Goal: Task Accomplishment & Management: Manage account settings

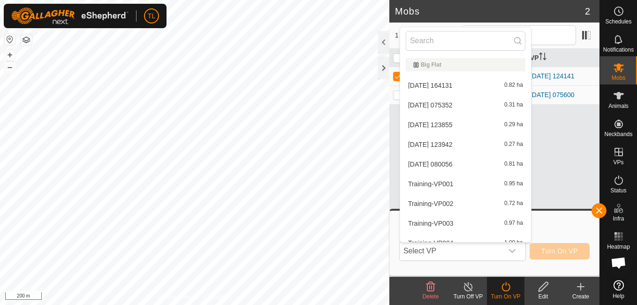
scroll to position [497, 0]
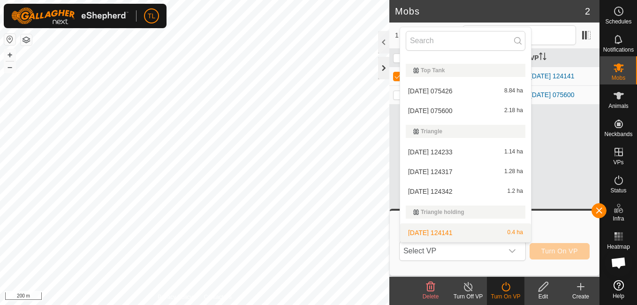
click at [384, 69] on div at bounding box center [383, 68] width 11 height 23
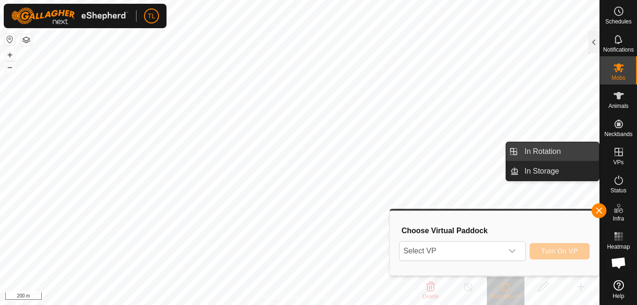
click at [541, 154] on span "In Rotation" at bounding box center [543, 151] width 36 height 11
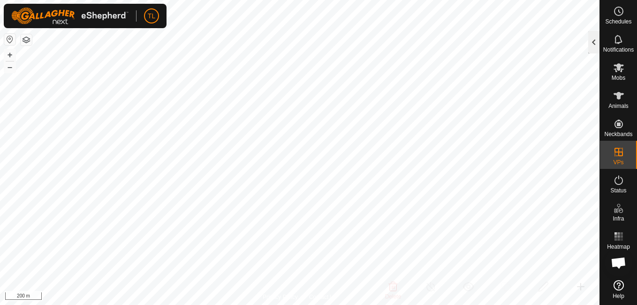
click at [591, 44] on div at bounding box center [593, 42] width 11 height 23
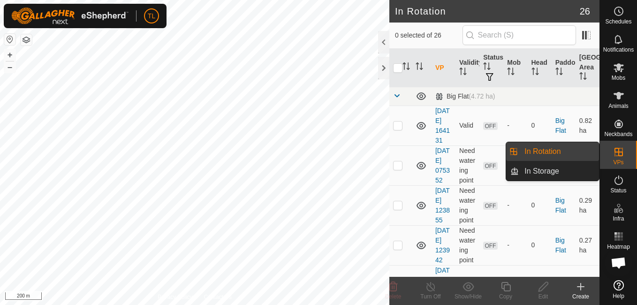
click at [559, 147] on link "In Rotation" at bounding box center [559, 151] width 80 height 19
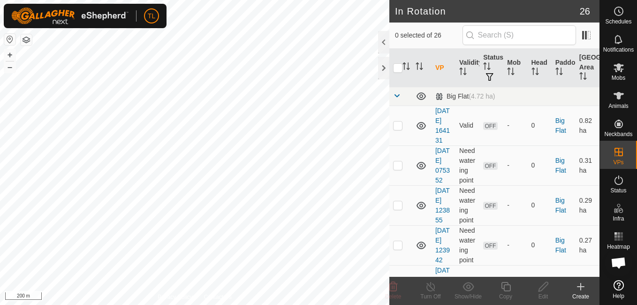
click at [384, 46] on div at bounding box center [383, 42] width 11 height 23
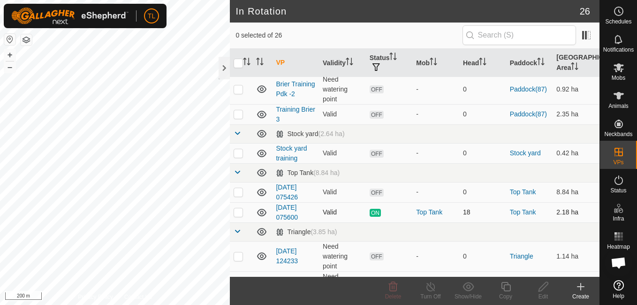
scroll to position [582, 0]
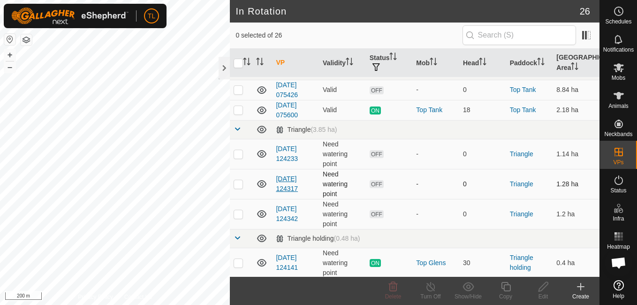
checkbox input "true"
click at [539, 291] on icon at bounding box center [544, 286] width 12 height 11
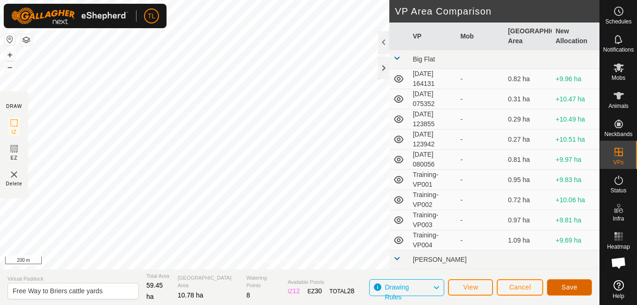
click at [585, 288] on button "Save" at bounding box center [569, 287] width 45 height 16
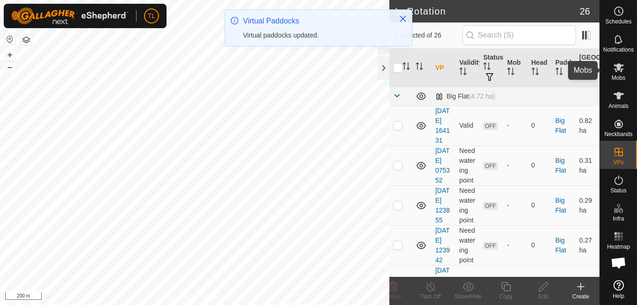
click at [615, 71] on icon at bounding box center [618, 67] width 11 height 11
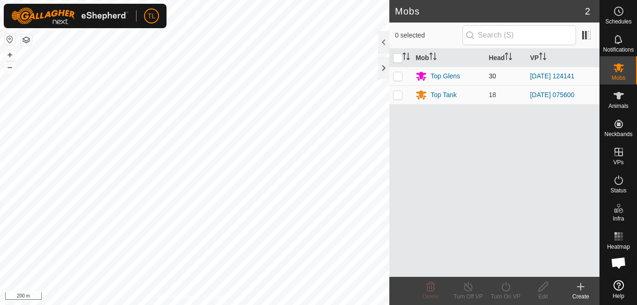
click at [401, 77] on p-checkbox at bounding box center [397, 76] width 9 height 8
checkbox input "true"
click at [508, 290] on icon at bounding box center [506, 286] width 12 height 11
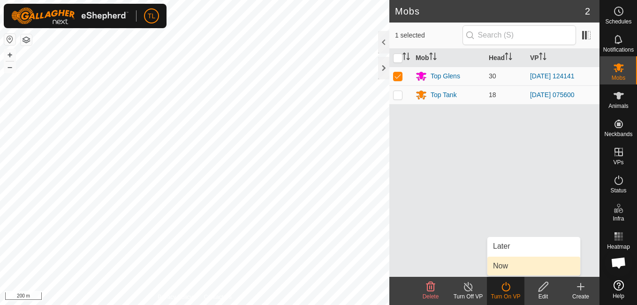
click at [504, 261] on link "Now" at bounding box center [534, 266] width 93 height 19
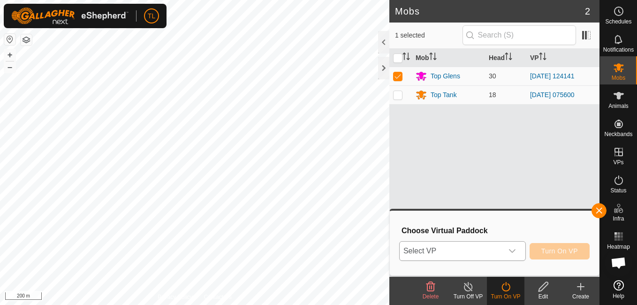
click at [519, 249] on div "dropdown trigger" at bounding box center [512, 251] width 19 height 19
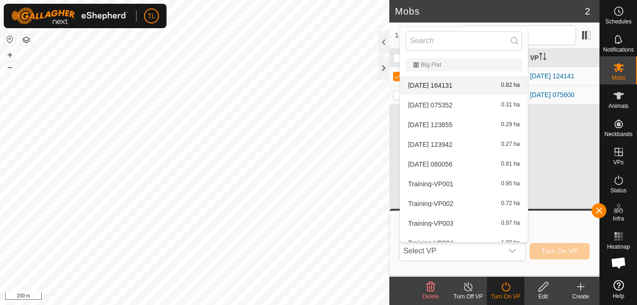
click at [379, 50] on div at bounding box center [383, 42] width 11 height 23
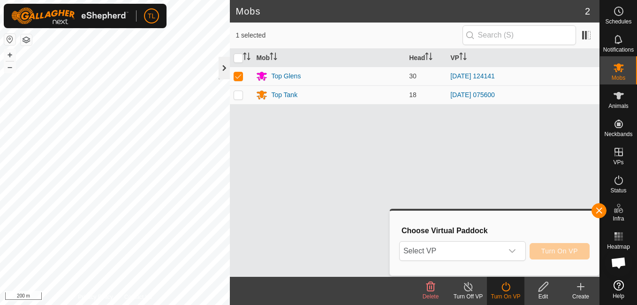
click at [223, 64] on div at bounding box center [224, 68] width 11 height 23
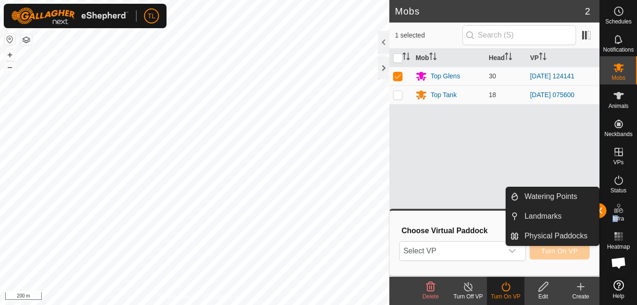
click at [619, 215] on div "Infra" at bounding box center [618, 211] width 37 height 28
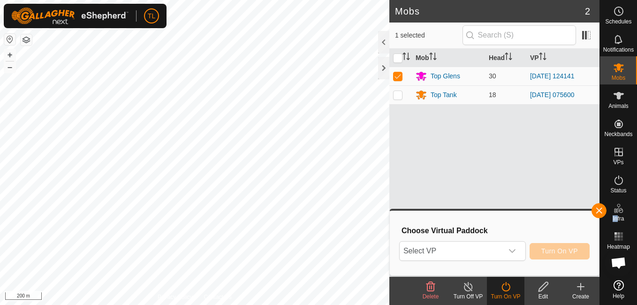
click at [600, 305] on p-menu "Watering Points Landmarks Physical Paddocks" at bounding box center [600, 305] width 0 height 0
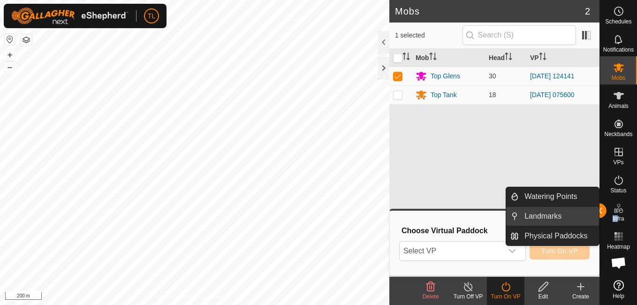
click at [558, 217] on link "Landmarks" at bounding box center [559, 216] width 80 height 19
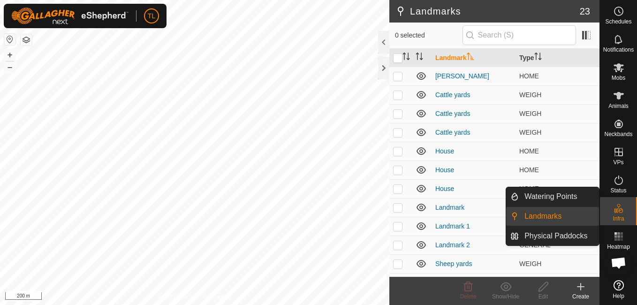
click at [619, 214] on es-infrastructure-svg-icon at bounding box center [619, 208] width 17 height 15
click at [570, 198] on link "Watering Points" at bounding box center [559, 196] width 80 height 19
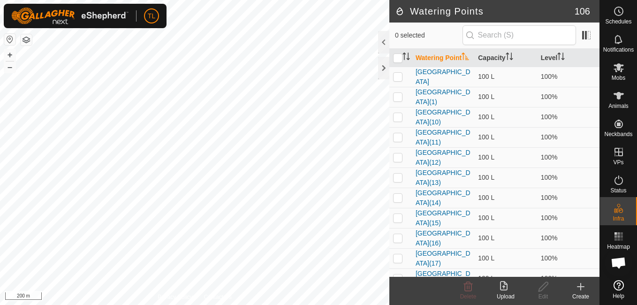
click at [28, 38] on button "button" at bounding box center [26, 39] width 11 height 11
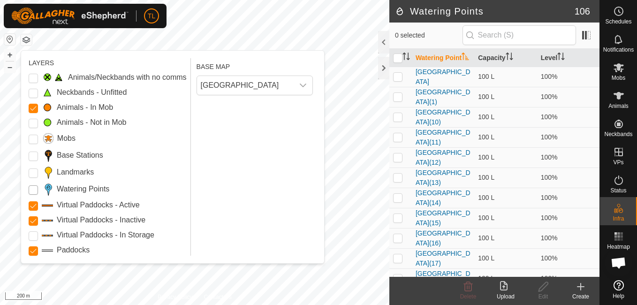
click at [35, 189] on Points "Watering Points" at bounding box center [33, 189] width 9 height 9
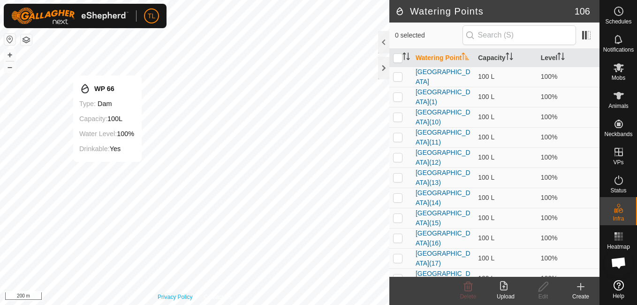
checkbox input "true"
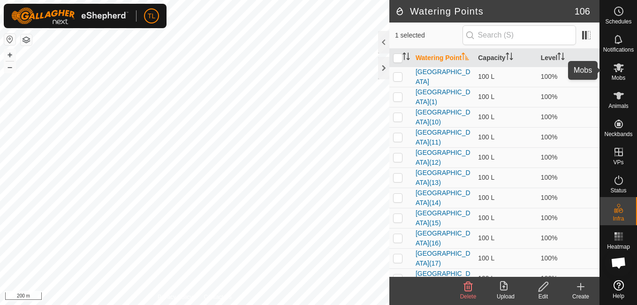
click at [618, 71] on icon at bounding box center [618, 67] width 11 height 11
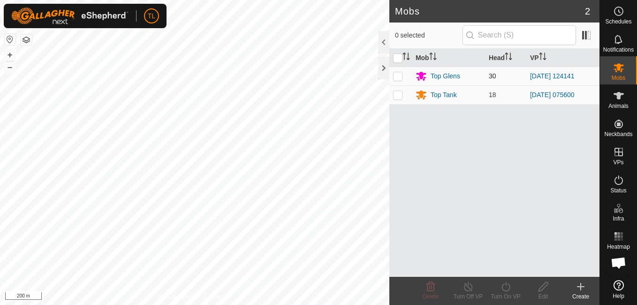
click at [401, 75] on p-checkbox at bounding box center [397, 76] width 9 height 8
checkbox input "true"
click at [507, 288] on icon at bounding box center [506, 286] width 12 height 11
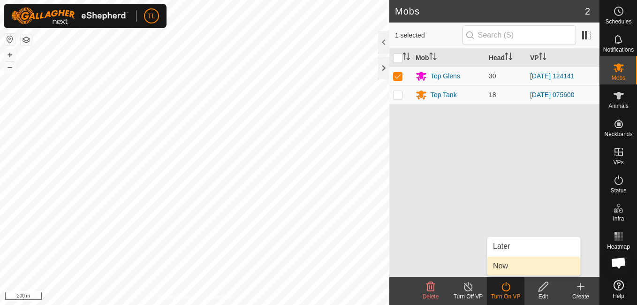
click at [505, 262] on link "Now" at bounding box center [534, 266] width 93 height 19
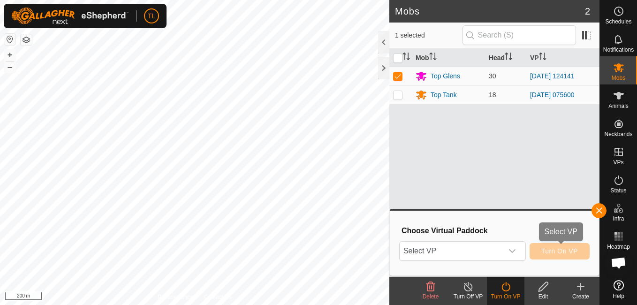
click at [551, 254] on span "Turn On VP" at bounding box center [560, 251] width 37 height 8
click at [515, 249] on icon "dropdown trigger" at bounding box center [513, 251] width 8 height 8
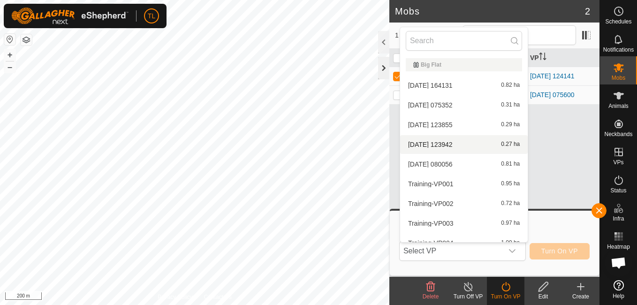
click at [384, 71] on div at bounding box center [383, 68] width 11 height 23
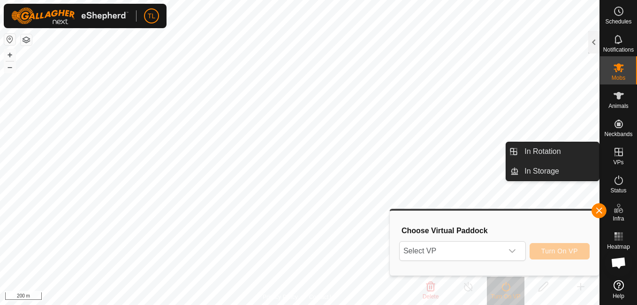
click at [624, 156] on icon at bounding box center [618, 151] width 11 height 11
click at [571, 150] on link "In Rotation" at bounding box center [559, 151] width 80 height 19
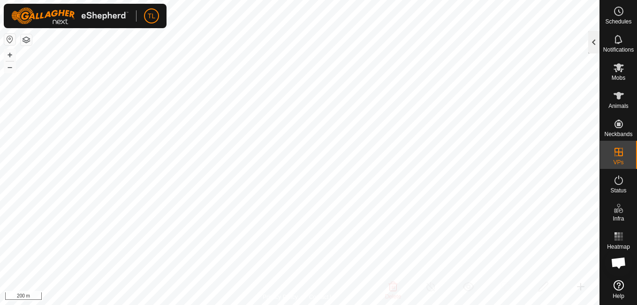
click at [595, 39] on div at bounding box center [593, 42] width 11 height 23
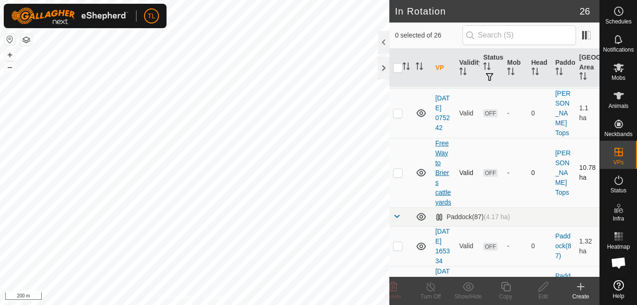
scroll to position [1215, 0]
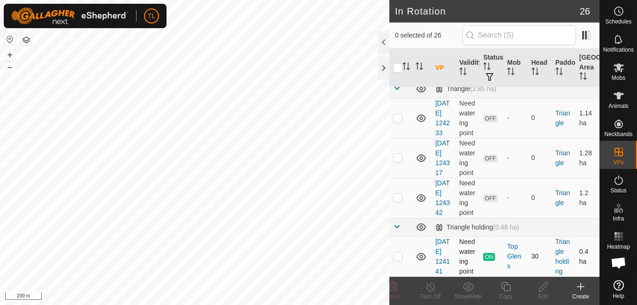
checkbox input "true"
click at [548, 291] on icon at bounding box center [544, 286] width 12 height 11
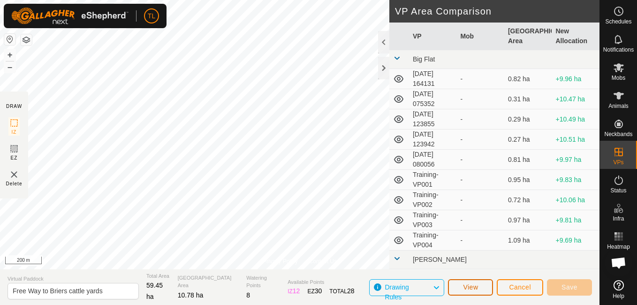
click at [477, 289] on span "View" at bounding box center [470, 287] width 15 height 8
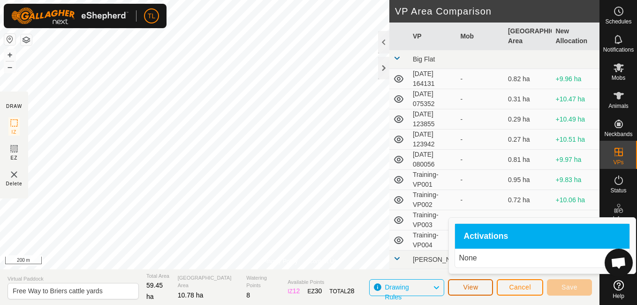
click at [476, 288] on span "View" at bounding box center [470, 287] width 15 height 8
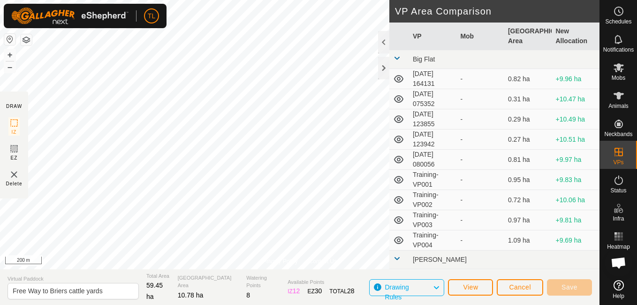
click at [437, 288] on icon at bounding box center [437, 288] width 8 height 12
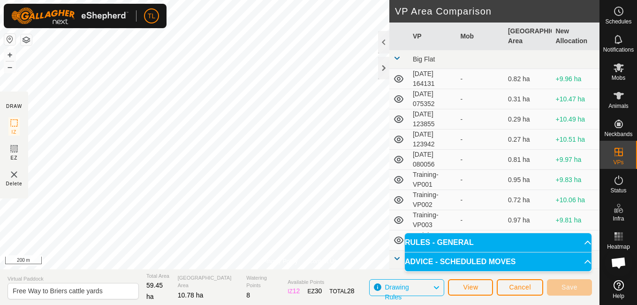
click at [582, 243] on p-accordion-header "RULES - GENERAL" at bounding box center [498, 242] width 187 height 19
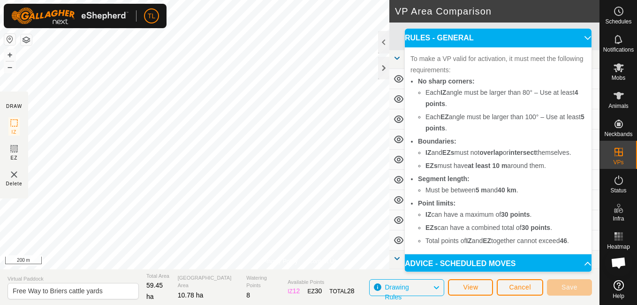
click at [573, 38] on p-accordion-header "RULES - GENERAL" at bounding box center [498, 38] width 187 height 19
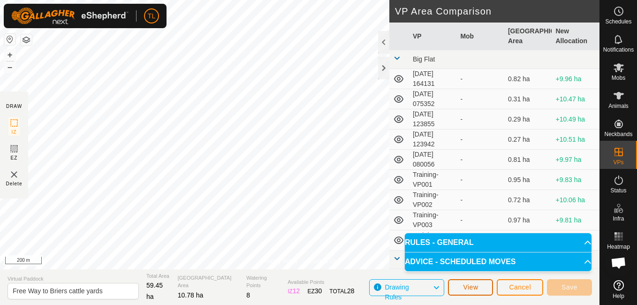
click at [474, 287] on span "View" at bounding box center [470, 287] width 15 height 8
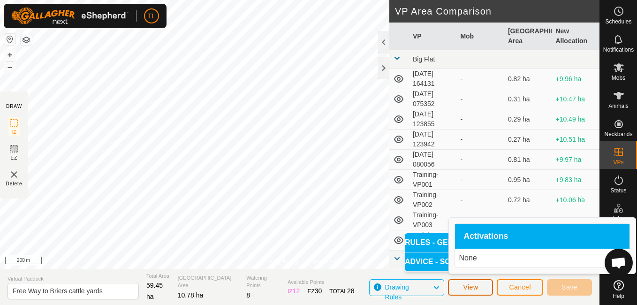
click at [475, 288] on span "View" at bounding box center [470, 287] width 15 height 8
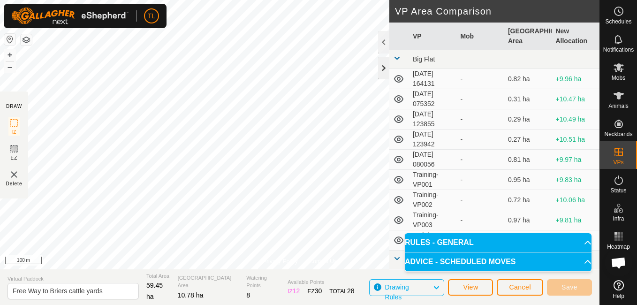
click at [386, 70] on div at bounding box center [383, 68] width 11 height 23
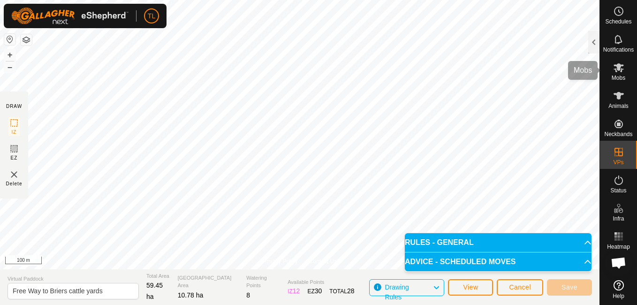
click at [620, 75] on span "Mobs" at bounding box center [619, 78] width 14 height 6
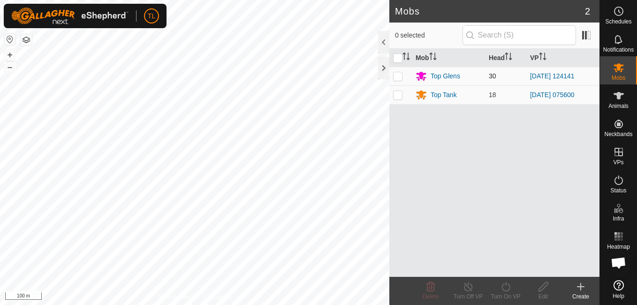
click at [397, 76] on p-checkbox at bounding box center [397, 76] width 9 height 8
checkbox input "true"
click at [502, 283] on icon at bounding box center [506, 286] width 12 height 11
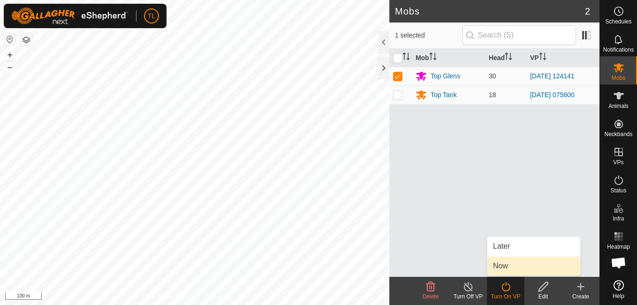
click at [507, 263] on link "Now" at bounding box center [534, 266] width 93 height 19
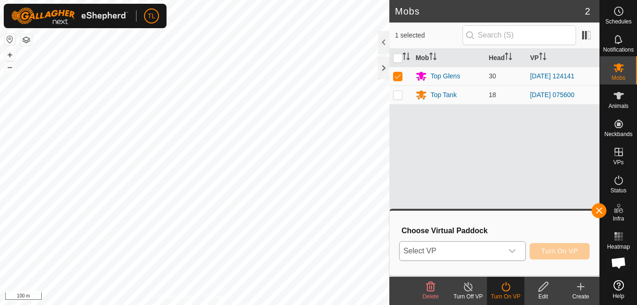
click at [509, 252] on div "dropdown trigger" at bounding box center [512, 251] width 19 height 19
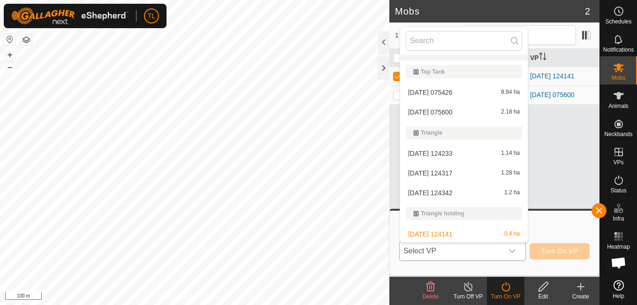
scroll to position [497, 0]
click at [510, 252] on icon "dropdown trigger" at bounding box center [513, 251] width 8 height 8
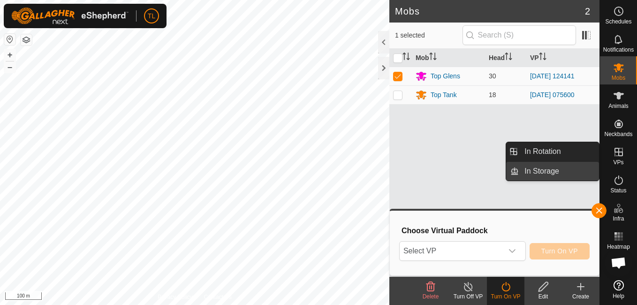
click at [556, 166] on link "In Storage" at bounding box center [559, 171] width 80 height 19
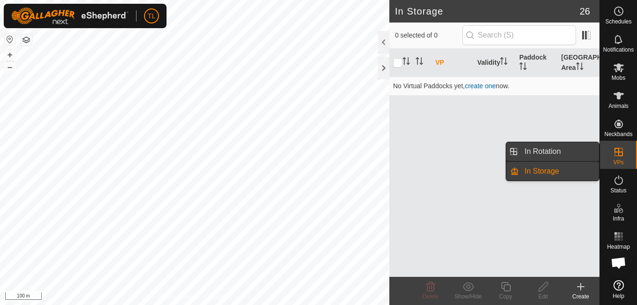
click at [548, 152] on link "In Rotation" at bounding box center [559, 151] width 80 height 19
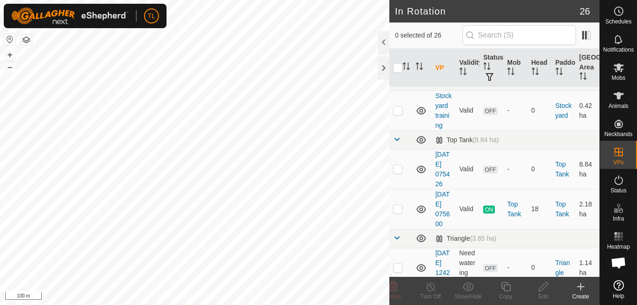
scroll to position [454, 0]
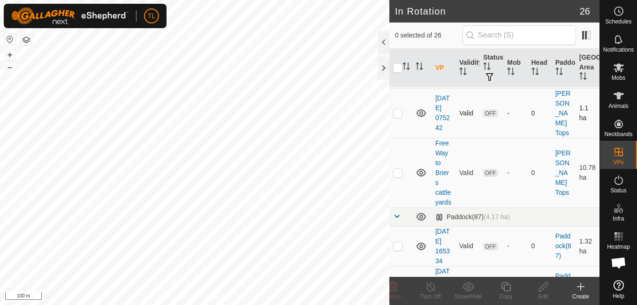
click at [420, 164] on div "In Rotation 26 0 selected of 26 VP Validity Status Mob Head Paddock [GEOGRAPHIC…" at bounding box center [300, 152] width 600 height 305
click at [442, 178] on td "Free Way to Briers cattle yards" at bounding box center [444, 172] width 24 height 69
drag, startPoint x: 442, startPoint y: 178, endPoint x: 436, endPoint y: 176, distance: 6.1
click at [436, 177] on td "Free Way to Briers cattle yards" at bounding box center [444, 172] width 24 height 69
click at [437, 173] on link "Free Way to Briers cattle yards" at bounding box center [444, 172] width 16 height 67
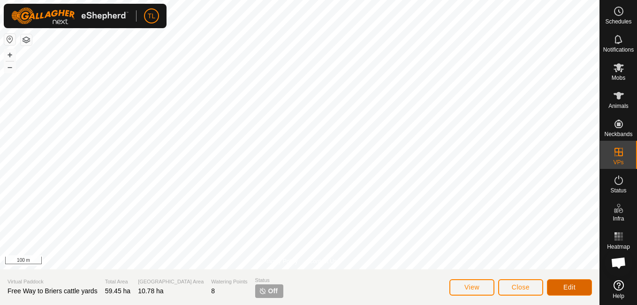
click at [566, 286] on span "Edit" at bounding box center [570, 287] width 12 height 8
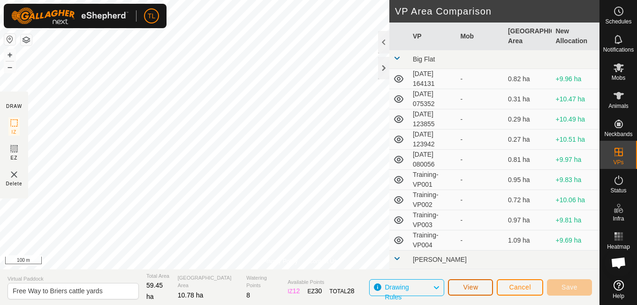
click at [485, 286] on button "View" at bounding box center [470, 287] width 45 height 16
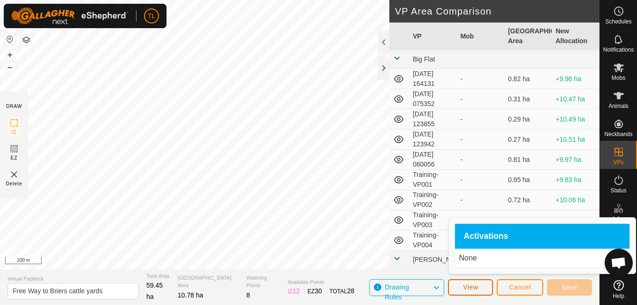
click at [475, 290] on span "View" at bounding box center [470, 287] width 15 height 8
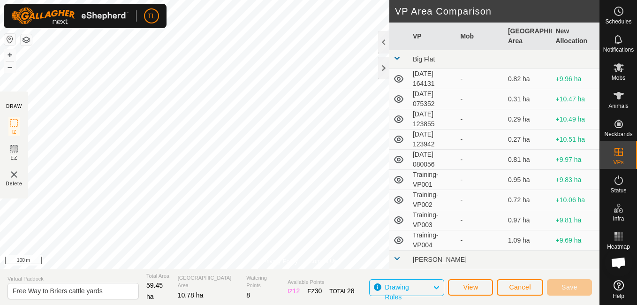
click at [377, 285] on div "Drawing Rules" at bounding box center [406, 287] width 75 height 17
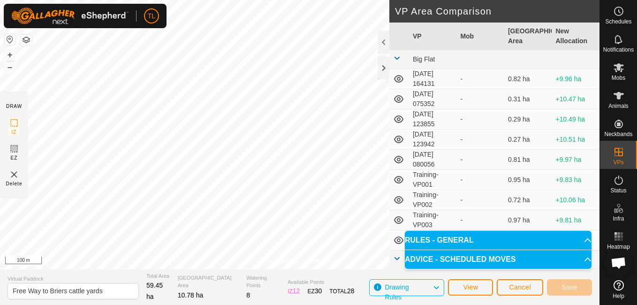
click at [574, 237] on p-accordion-header "RULES - GENERAL" at bounding box center [498, 240] width 187 height 19
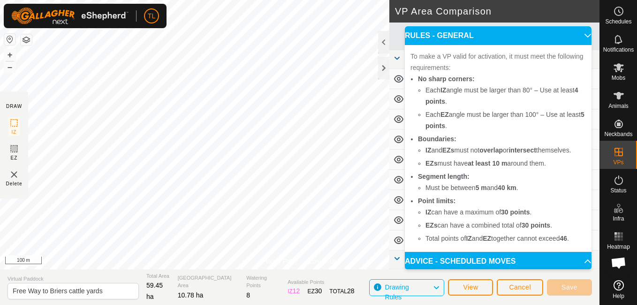
drag, startPoint x: 573, startPoint y: 163, endPoint x: 558, endPoint y: 134, distance: 33.0
click at [558, 134] on li "Boundaries: IZ and EZs must not overlap or intersect themselves. EZs must have …" at bounding box center [502, 151] width 168 height 36
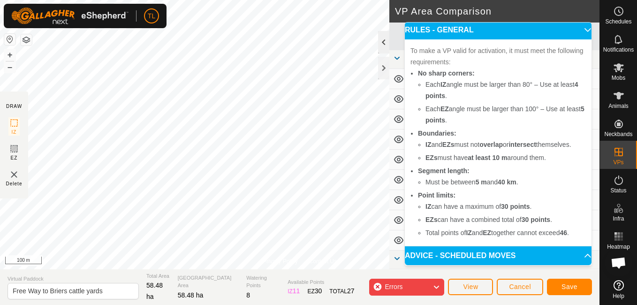
scroll to position [70, 0]
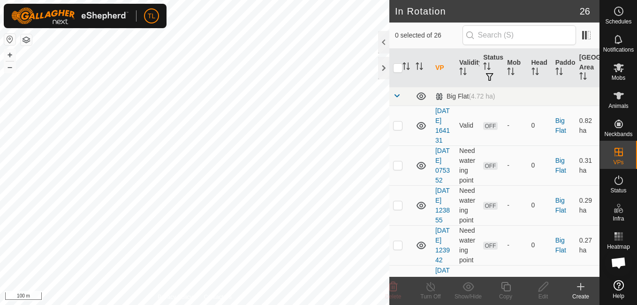
checkbox input "true"
click at [539, 288] on icon at bounding box center [544, 286] width 12 height 11
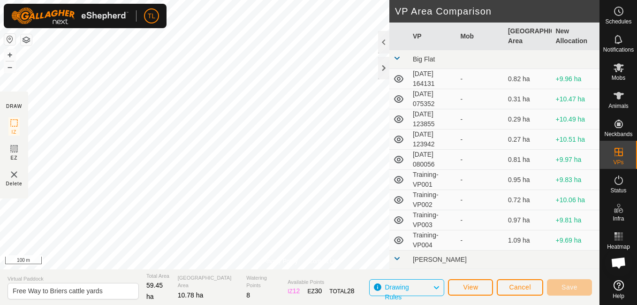
click at [440, 285] on icon at bounding box center [437, 288] width 8 height 12
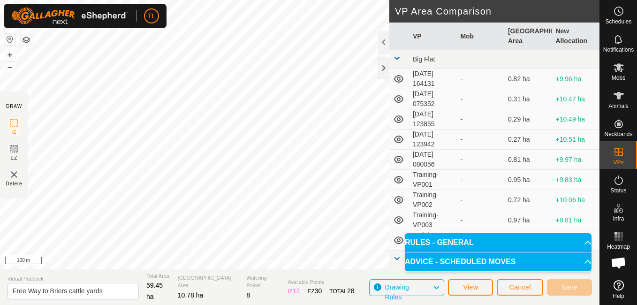
click at [392, 287] on span "Drawing Rules" at bounding box center [397, 291] width 24 height 17
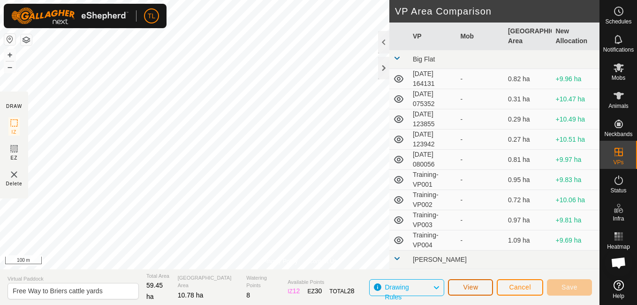
click at [468, 290] on span "View" at bounding box center [470, 287] width 15 height 8
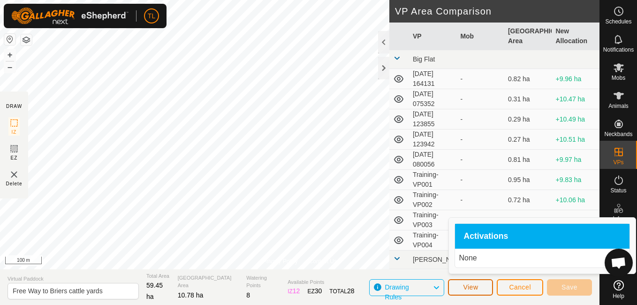
drag, startPoint x: 454, startPoint y: 292, endPoint x: 442, endPoint y: 280, distance: 17.3
click at [453, 290] on button "View" at bounding box center [470, 287] width 45 height 16
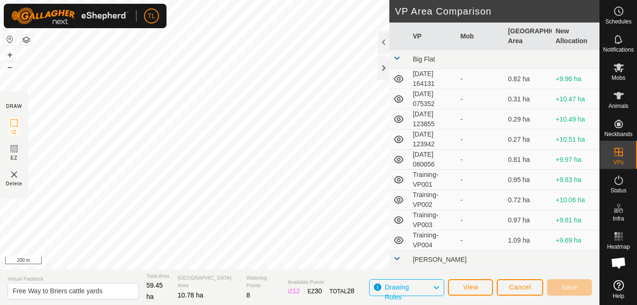
scroll to position [443, 0]
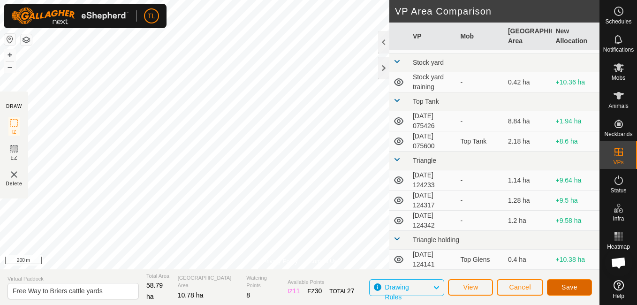
click at [572, 290] on span "Save" at bounding box center [570, 287] width 16 height 8
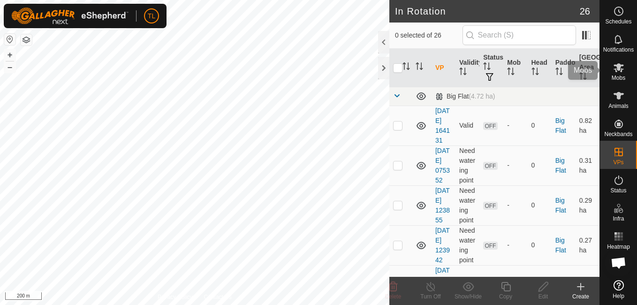
click at [619, 66] on icon at bounding box center [619, 67] width 10 height 9
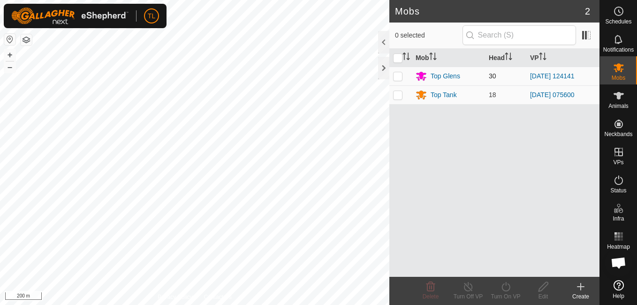
click at [394, 76] on p-checkbox at bounding box center [397, 76] width 9 height 8
checkbox input "true"
click at [505, 287] on icon at bounding box center [506, 286] width 12 height 11
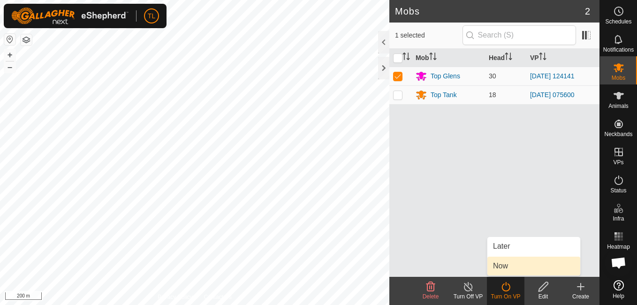
click at [502, 262] on link "Now" at bounding box center [534, 266] width 93 height 19
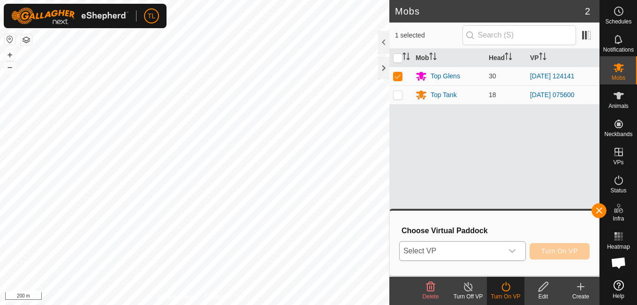
click at [512, 251] on icon "dropdown trigger" at bounding box center [513, 251] width 8 height 8
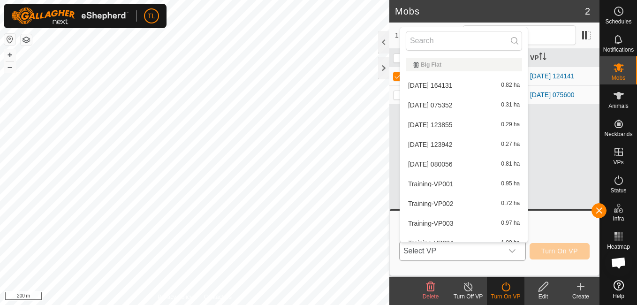
scroll to position [497, 0]
